Goal: Task Accomplishment & Management: Manage account settings

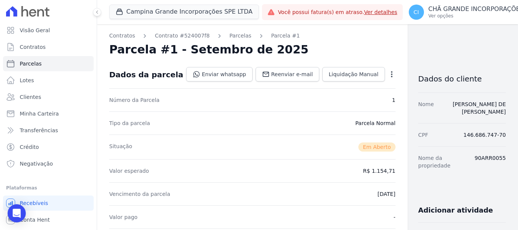
scroll to position [190, 0]
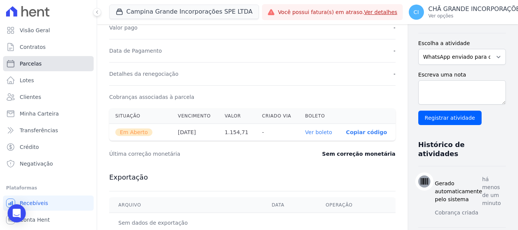
click at [36, 64] on span "Parcelas" at bounding box center [31, 64] width 22 height 8
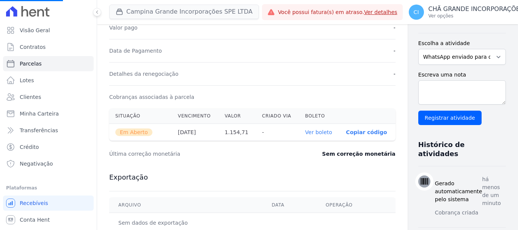
select select
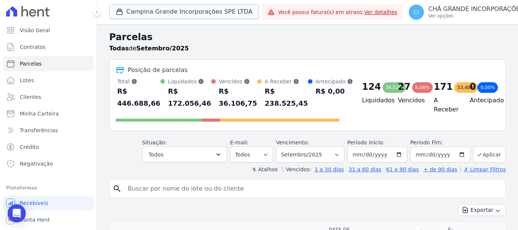
click at [159, 9] on button "Campina Grande Incorporações SPE LTDA" at bounding box center [184, 12] width 150 height 14
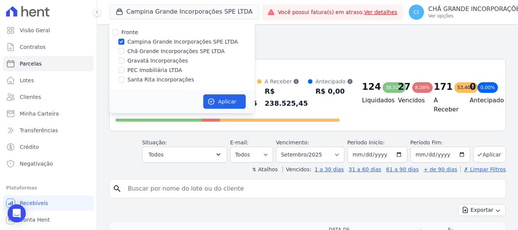
click at [127, 50] on div "Chã Grande Incorporações SPE LTDA" at bounding box center [182, 51] width 146 height 8
click at [124, 42] on input "Campina Grande Incorporações SPE LTDA" at bounding box center [121, 42] width 6 height 6
checkbox input "false"
click at [122, 50] on input "Chã Grande Incorporações SPE LTDA" at bounding box center [121, 51] width 6 height 6
checkbox input "true"
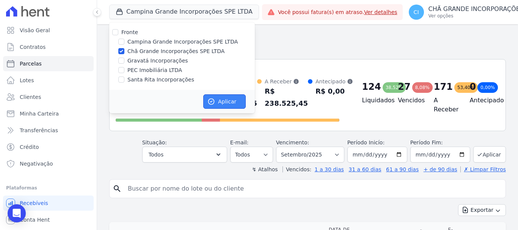
click at [232, 102] on button "Aplicar" at bounding box center [224, 101] width 42 height 14
select select
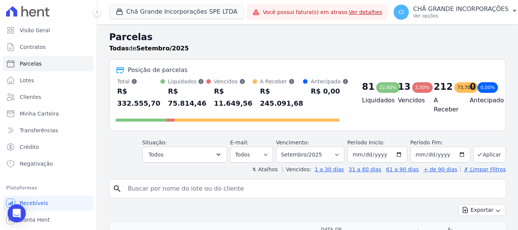
click at [239, 192] on input "search" at bounding box center [312, 188] width 379 height 15
type input "taciana antonia"
select select
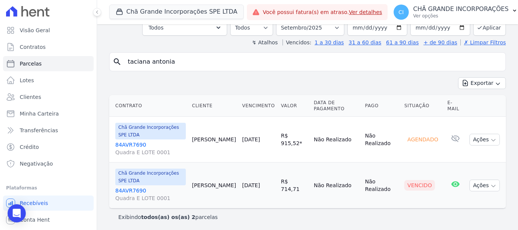
scroll to position [52, 0]
